Goal: Navigation & Orientation: Find specific page/section

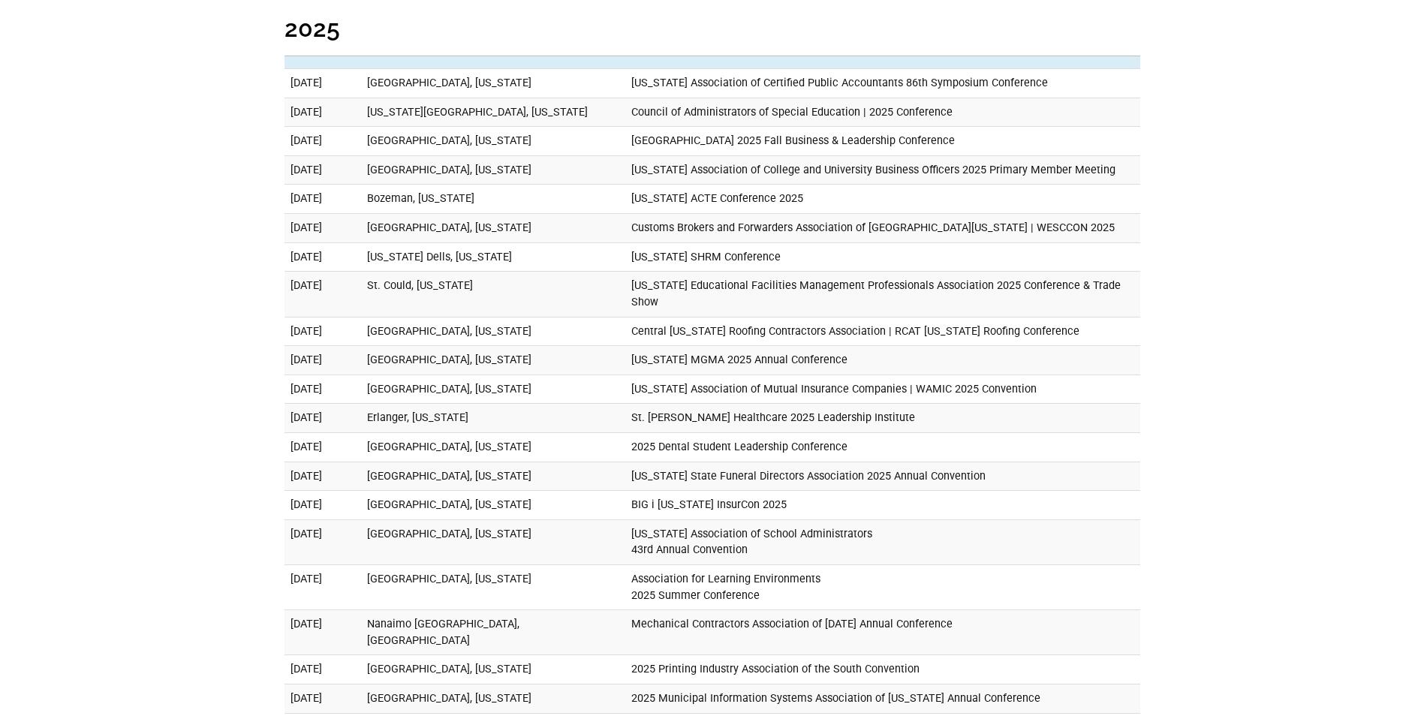
scroll to position [1126, 0]
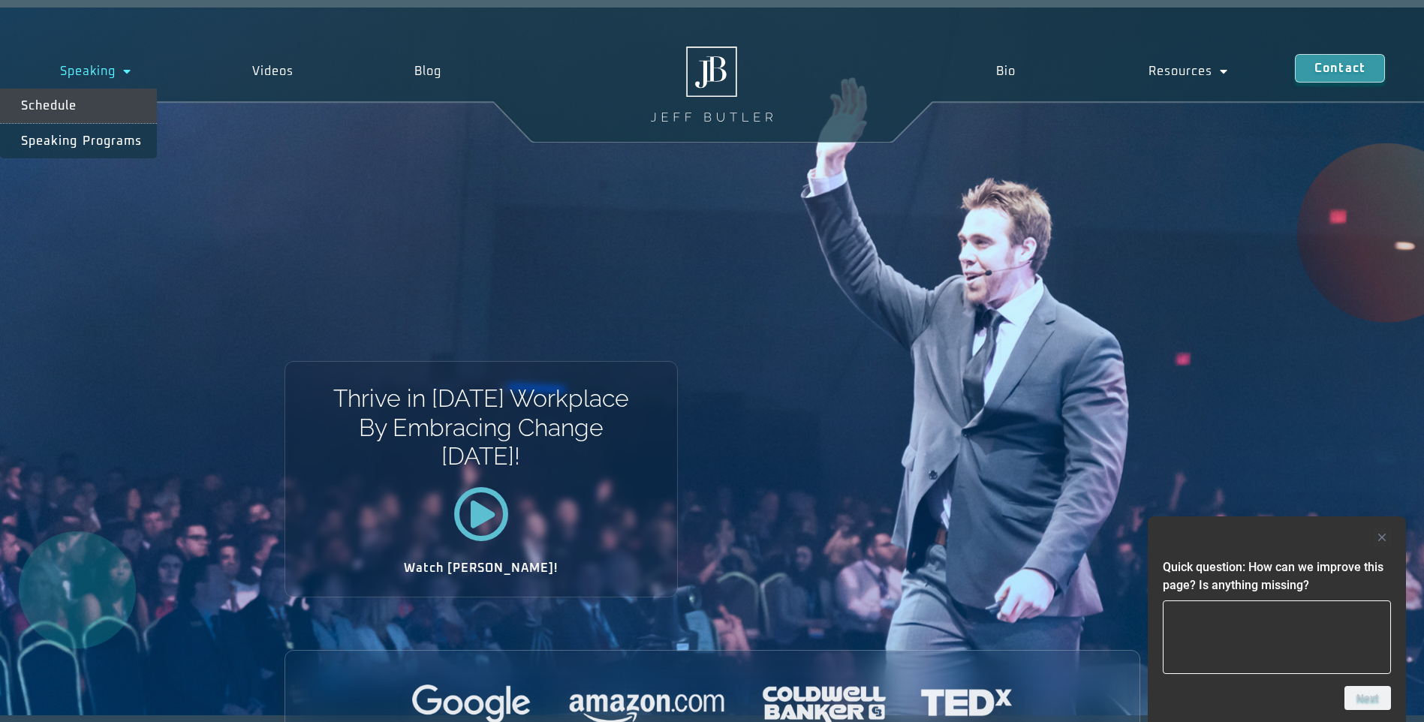
click at [90, 101] on link "Schedule" at bounding box center [78, 106] width 157 height 35
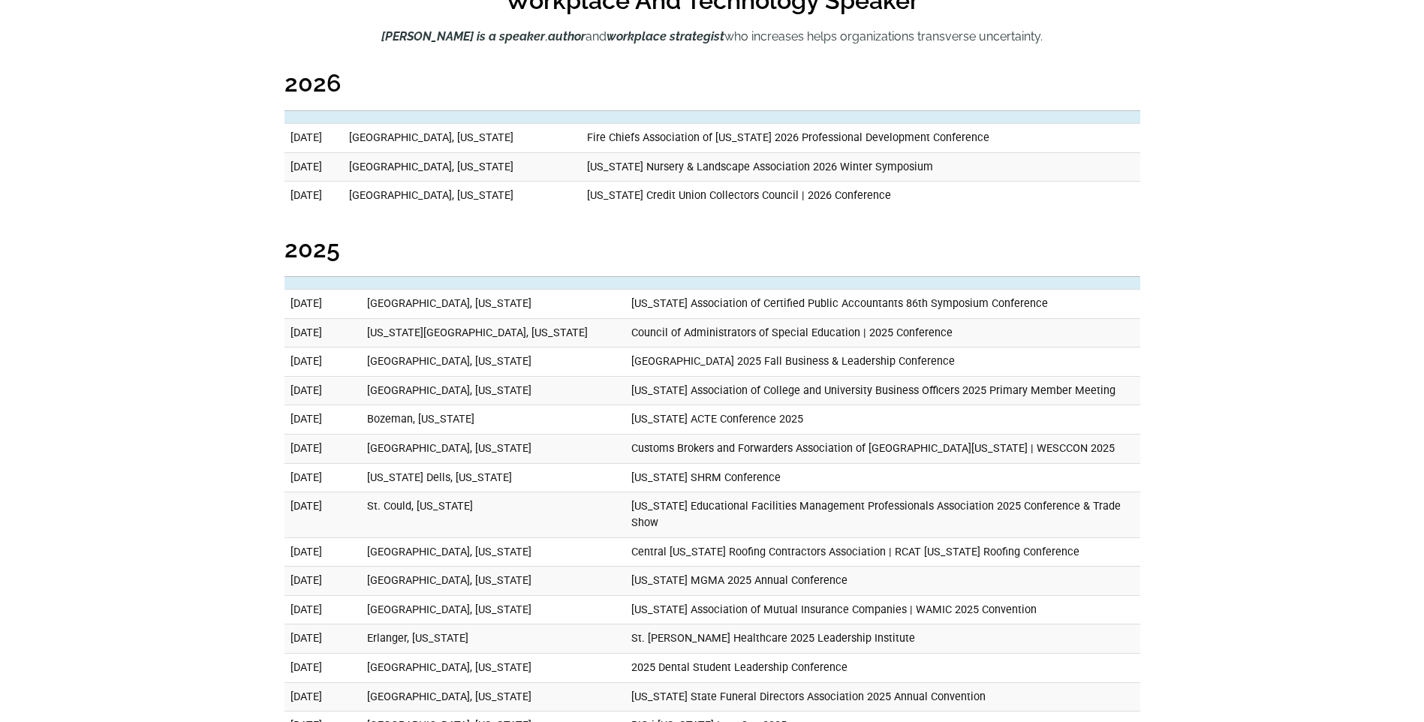
scroll to position [901, 0]
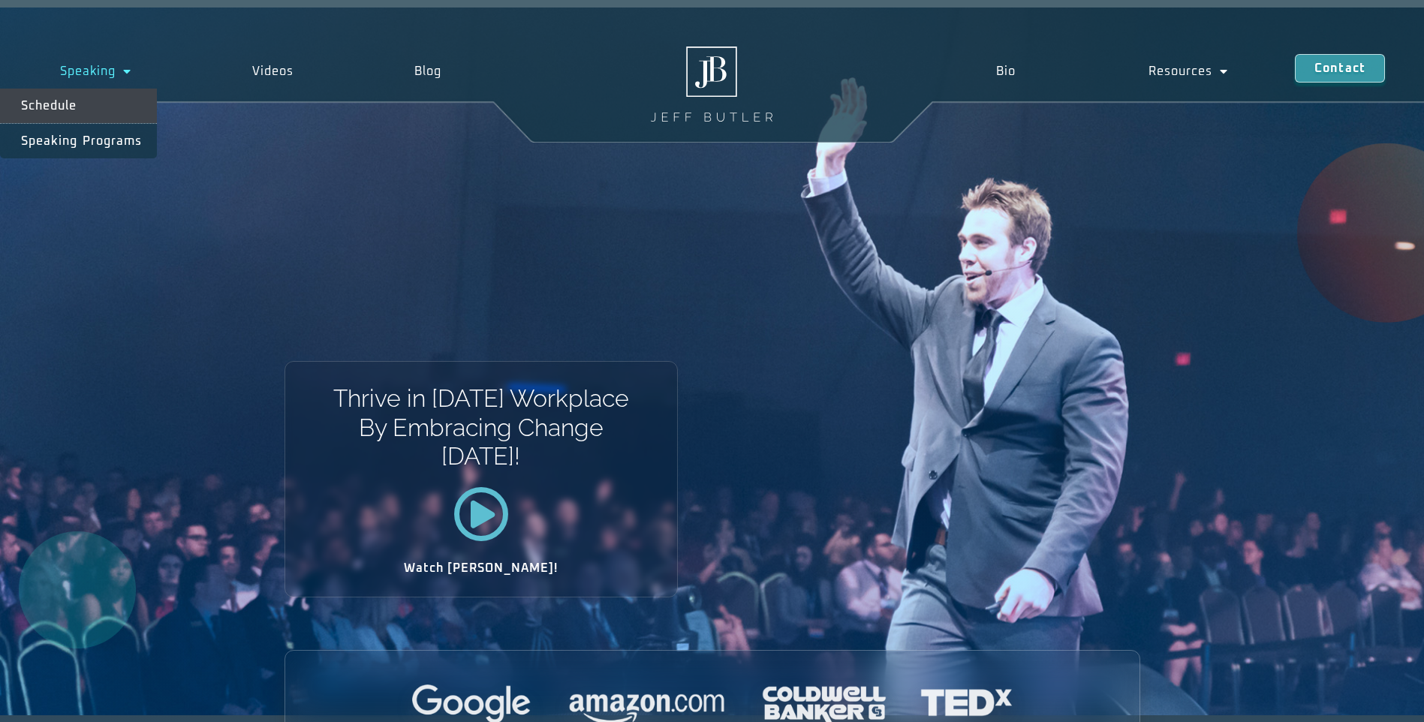
click at [119, 96] on link "Schedule" at bounding box center [78, 106] width 157 height 35
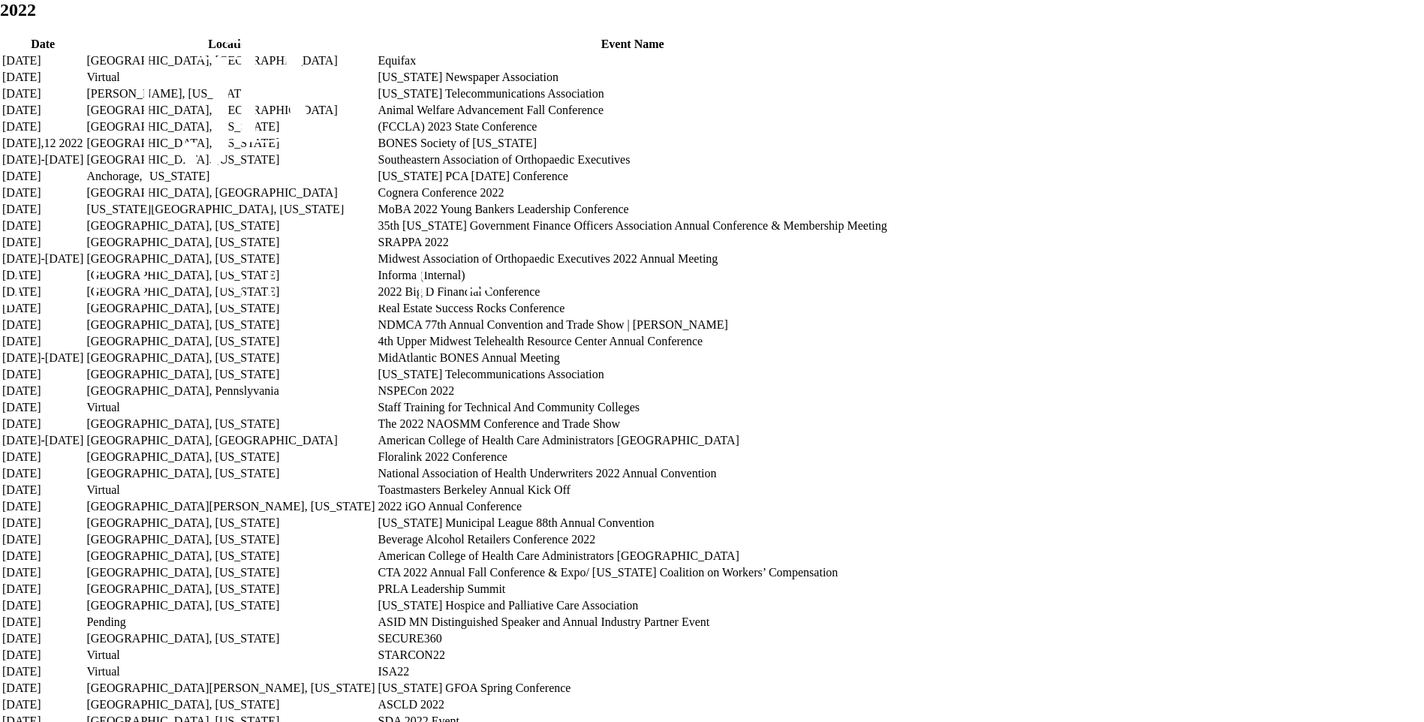
scroll to position [5282, 0]
